Goal: Task Accomplishment & Management: Use online tool/utility

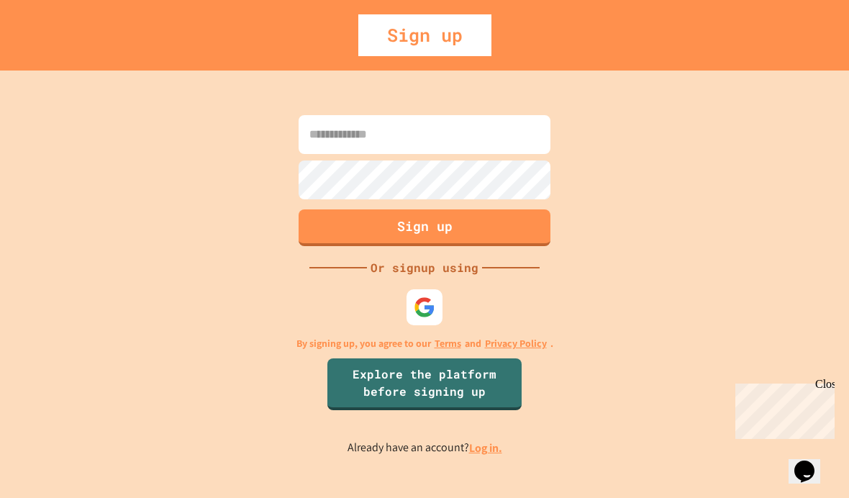
click at [424, 318] on img at bounding box center [425, 308] width 22 height 22
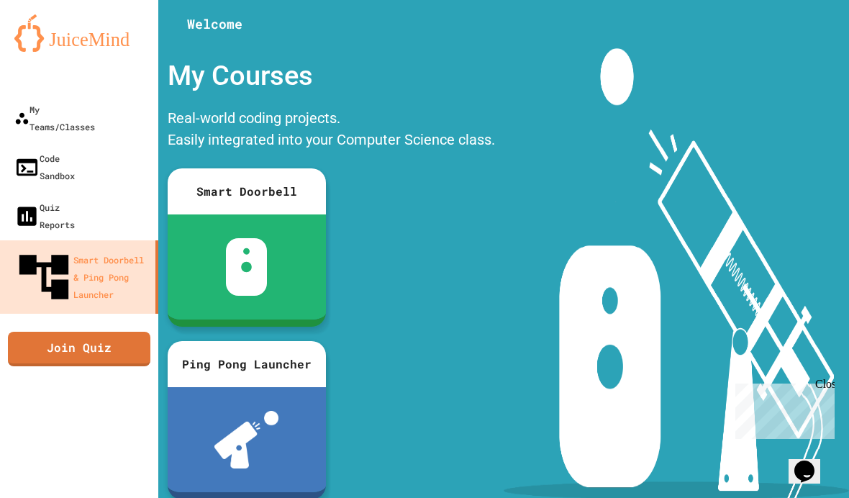
click at [86, 107] on div "My Teams/Classes" at bounding box center [54, 118] width 81 height 35
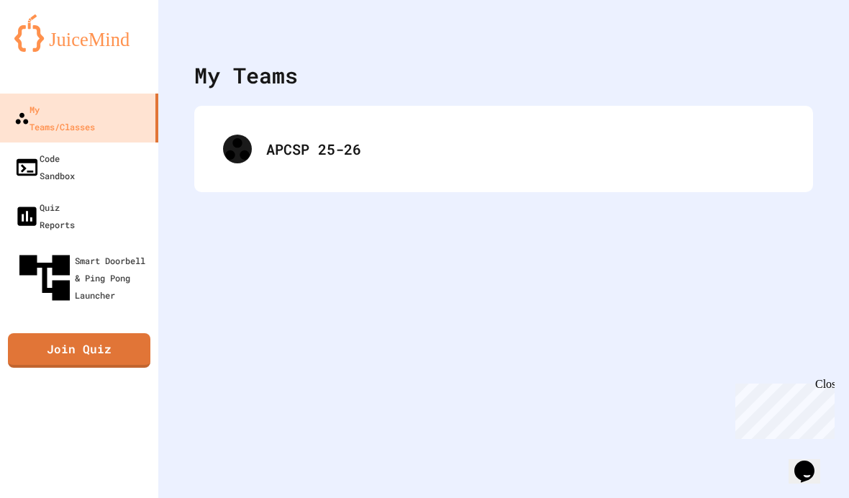
click at [385, 158] on div "APCSP 25-26" at bounding box center [525, 149] width 518 height 22
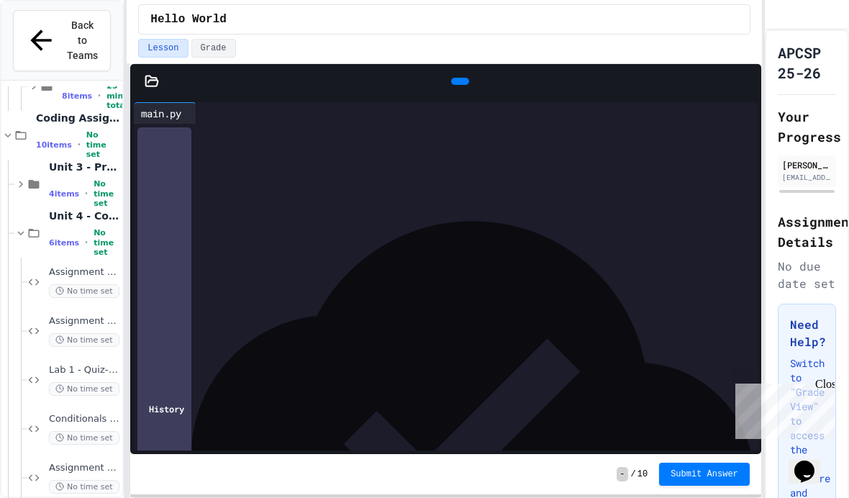
scroll to position [1160, -1]
click at [105, 462] on span "Assignment 7 - Number Guesser" at bounding box center [84, 468] width 71 height 12
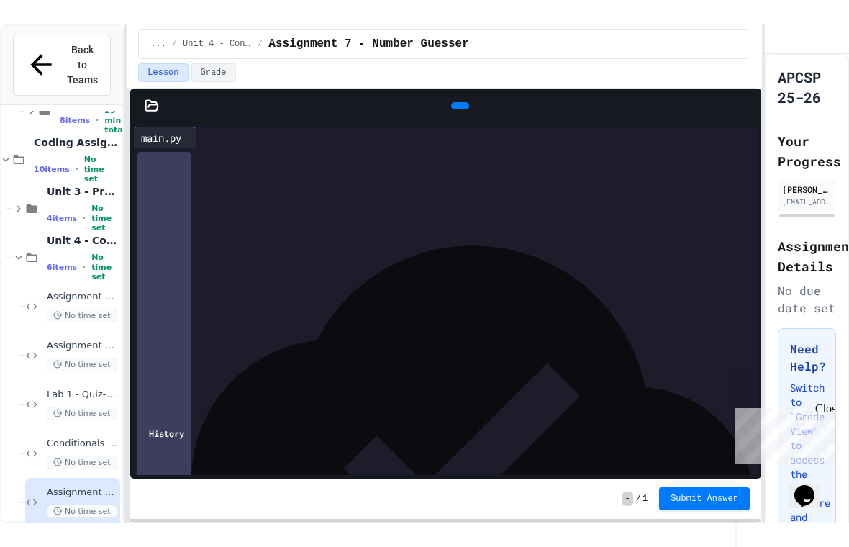
scroll to position [143, 0]
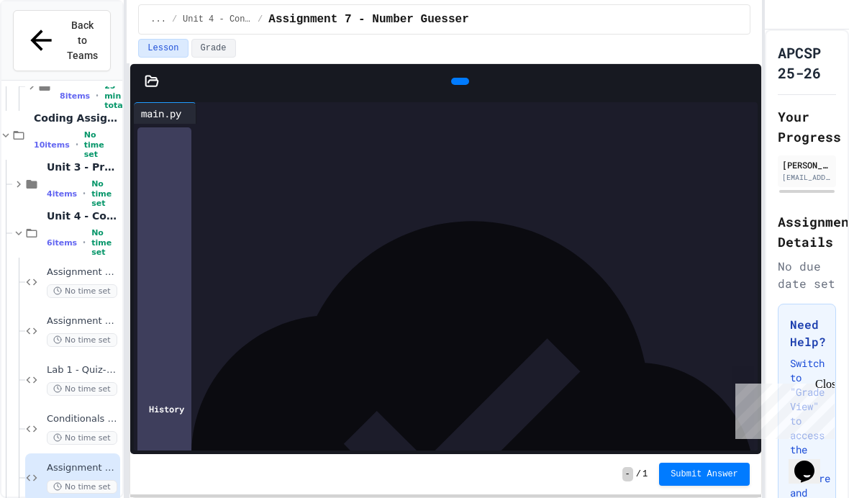
click at [451, 85] on div at bounding box center [460, 81] width 18 height 7
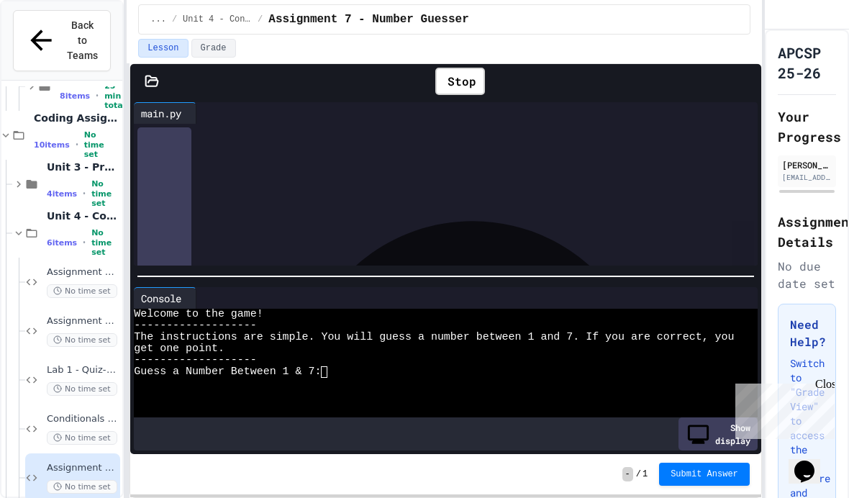
click at [333, 378] on textarea "Terminal input" at bounding box center [331, 372] width 6 height 12
click at [747, 81] on icon at bounding box center [747, 81] width 0 height 0
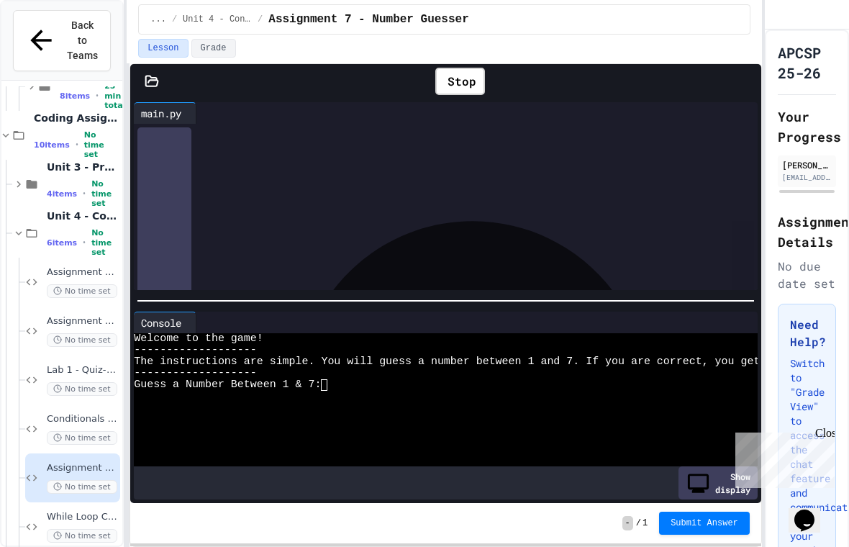
scroll to position [129, 0]
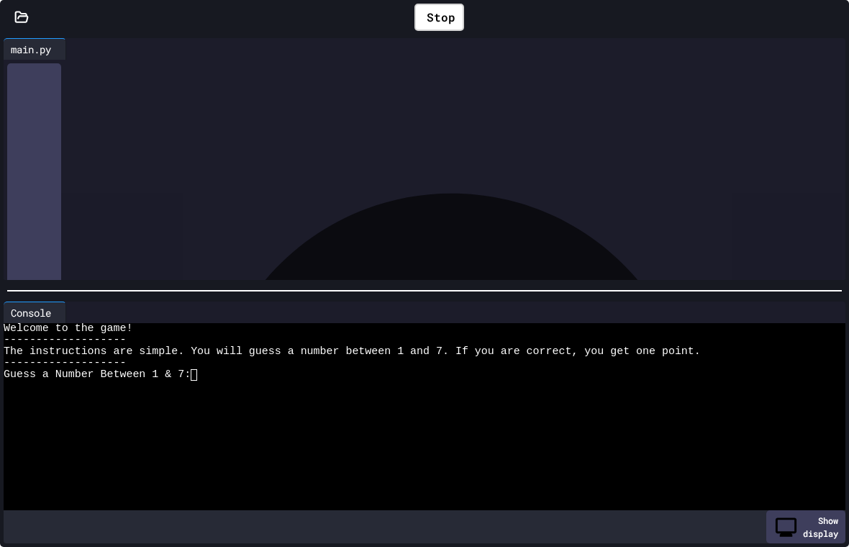
click at [435, 14] on div "Stop" at bounding box center [440, 17] width 50 height 27
click at [62, 313] on icon at bounding box center [62, 313] width 0 height 0
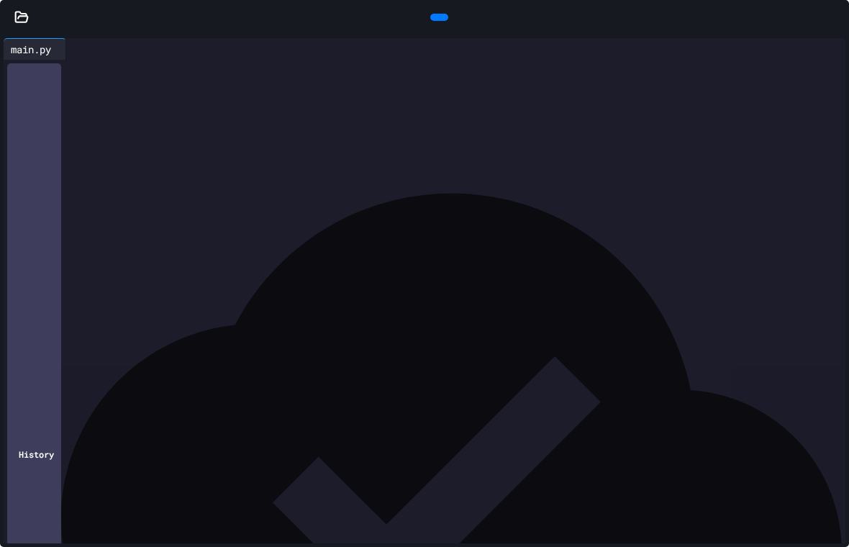
scroll to position [81, 0]
click at [412, 363] on div "********" at bounding box center [437, 370] width 817 height 14
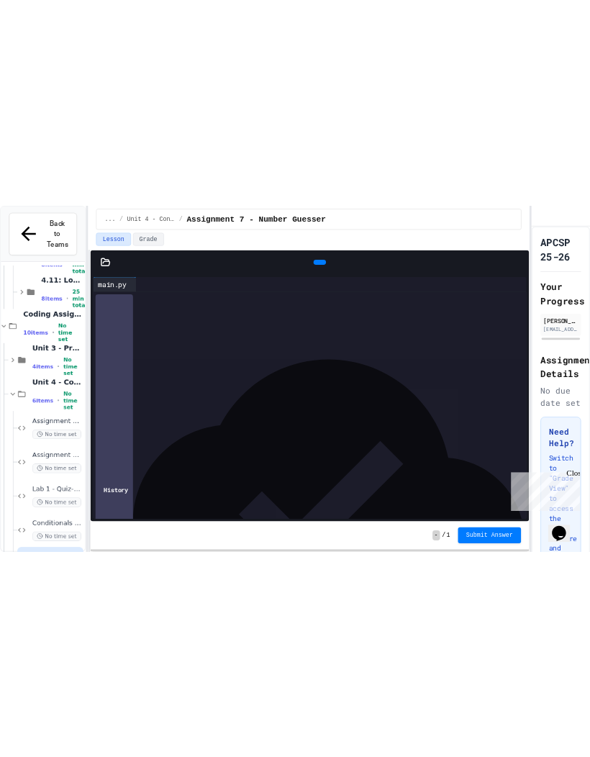
scroll to position [198, 0]
